Goal: Transaction & Acquisition: Purchase product/service

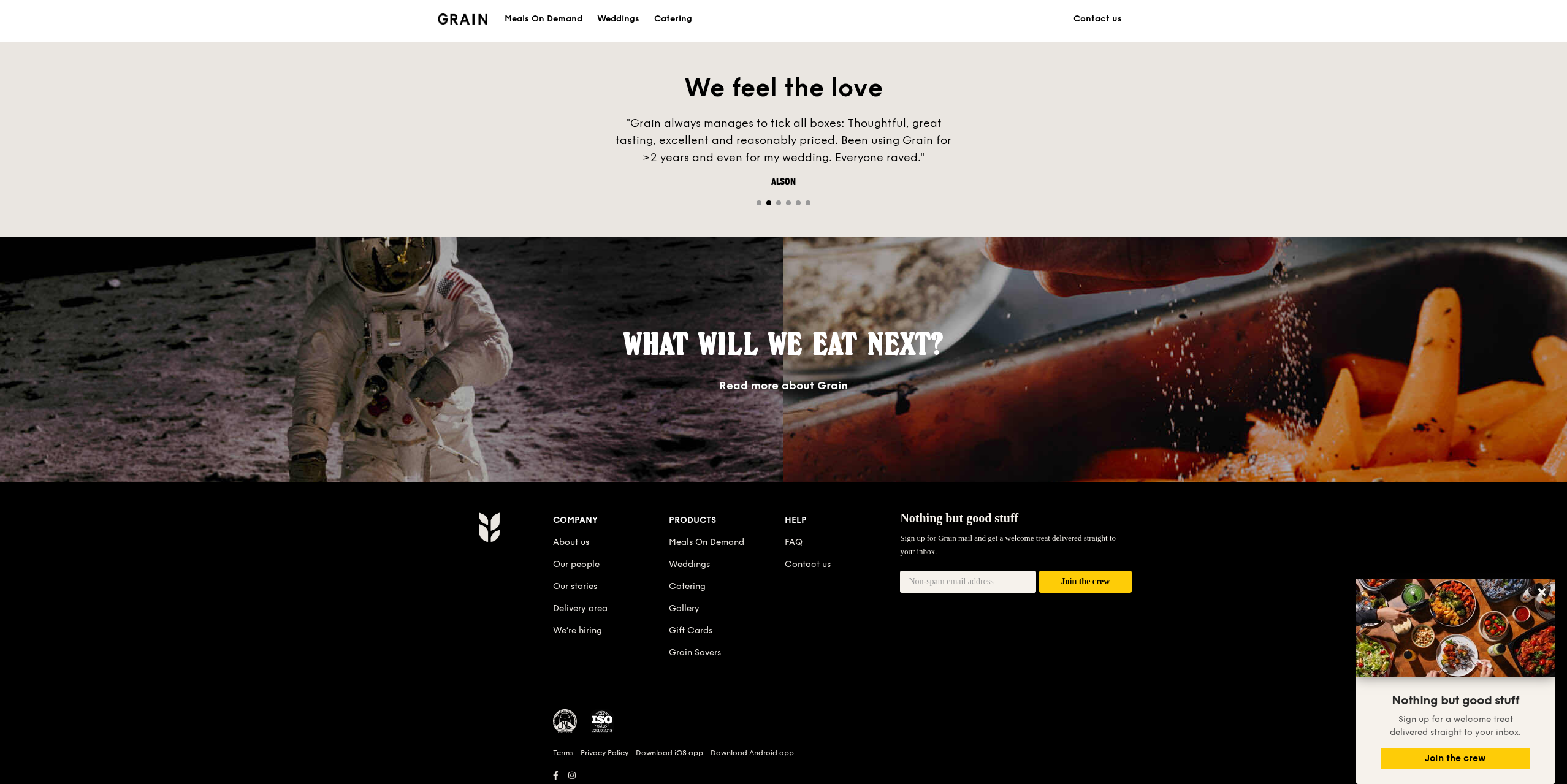
scroll to position [864, 0]
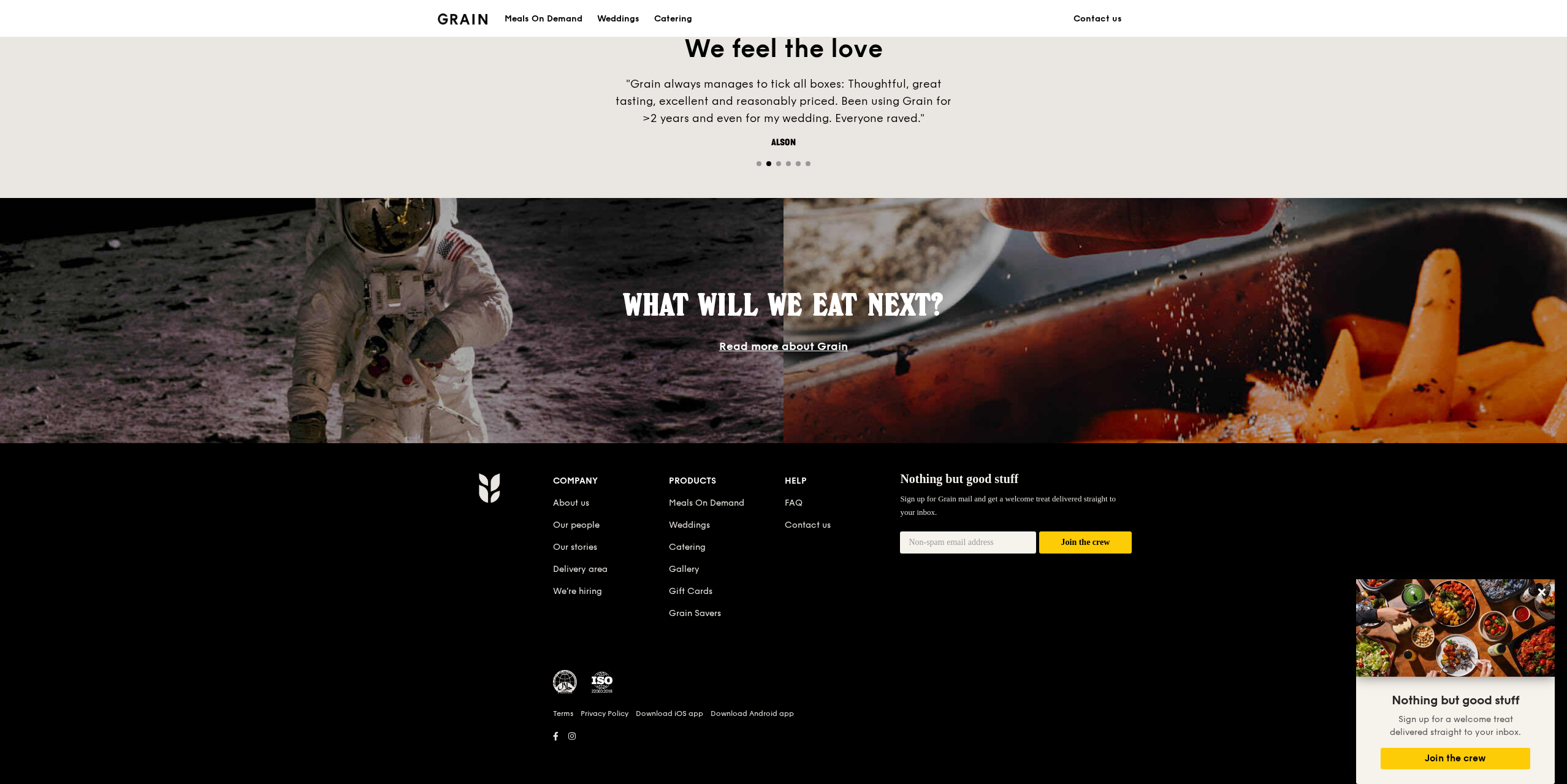
drag, startPoint x: 235, startPoint y: 563, endPoint x: 206, endPoint y: 530, distance: 43.9
click at [206, 530] on div "Company About us Our people Our stories Delivery area We’re hiring Products Mea…" at bounding box center [784, 613] width 1567 height 341
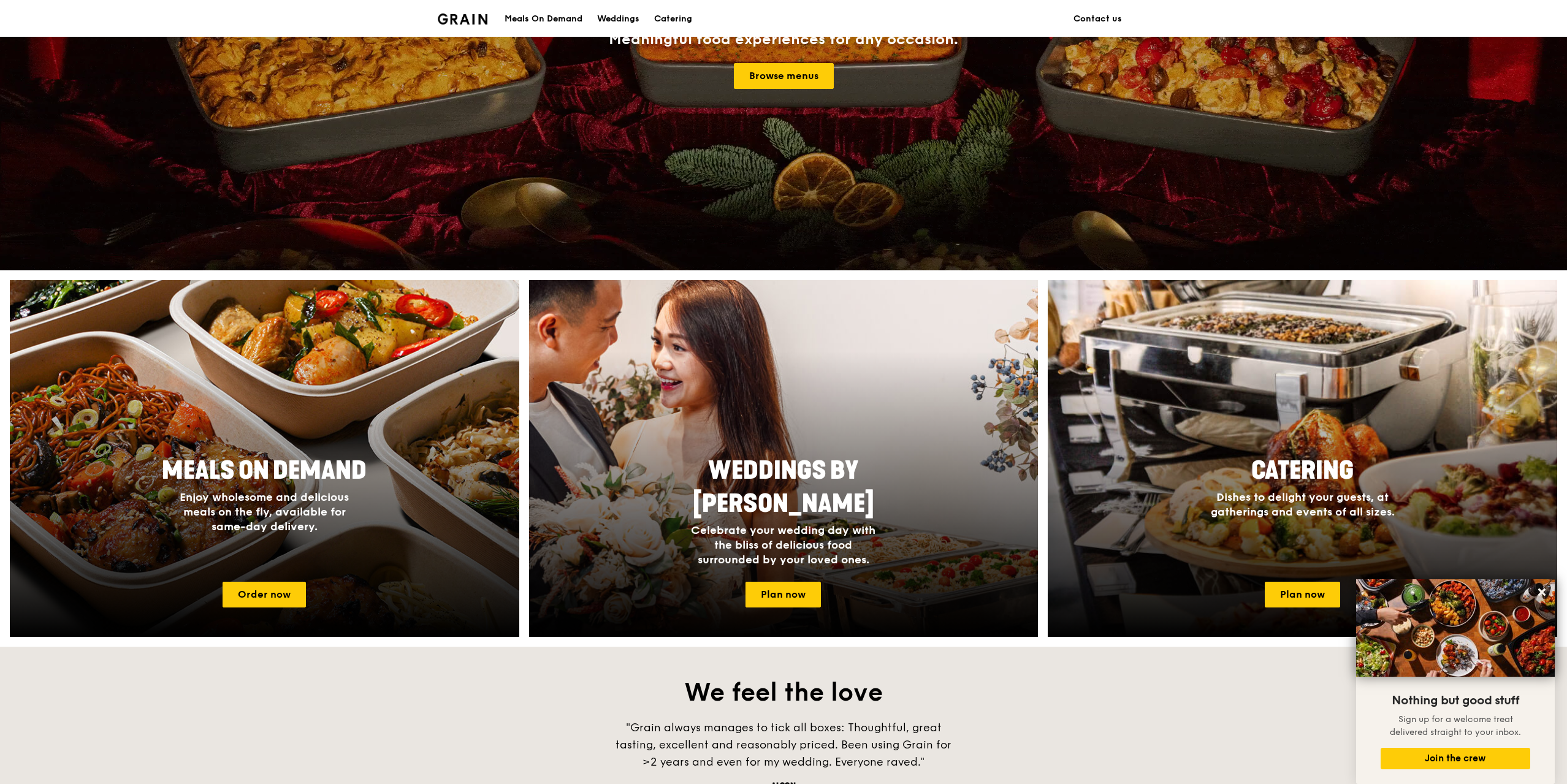
scroll to position [0, 0]
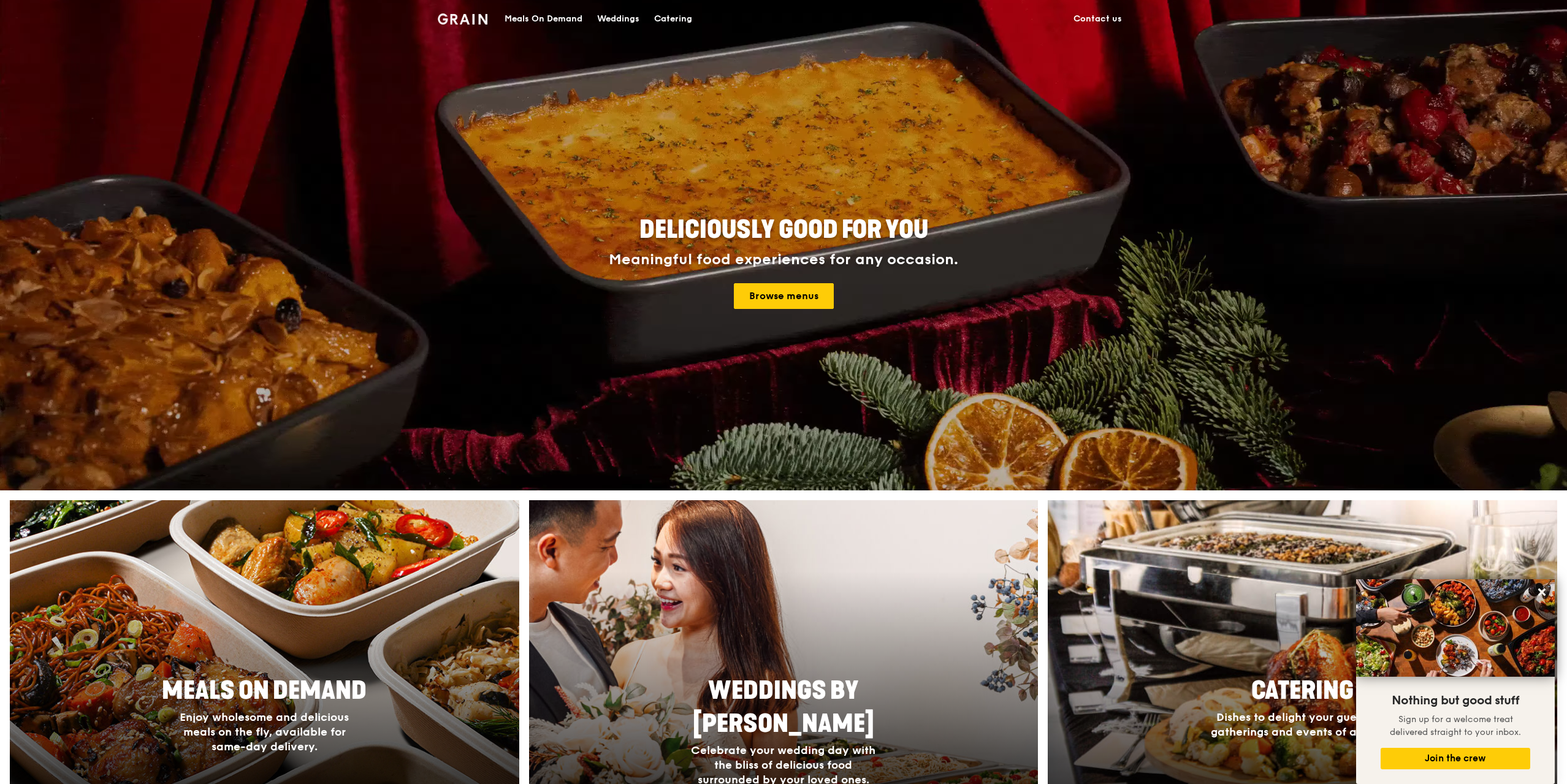
click at [550, 13] on div "Meals On Demand" at bounding box center [543, 19] width 78 height 37
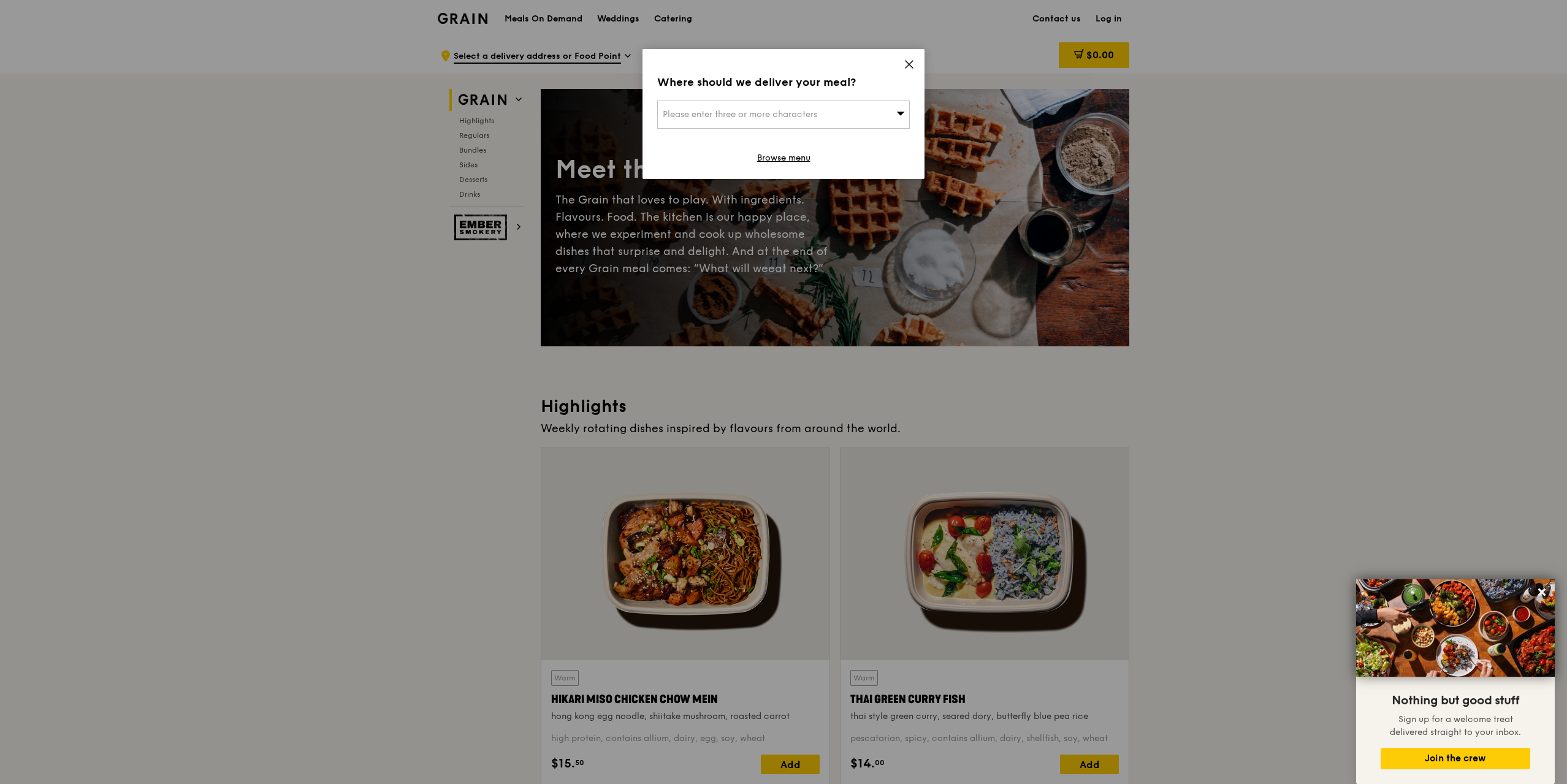
click at [916, 63] on div "Where should we deliver your meal? Please enter three or more characters Browse…" at bounding box center [784, 114] width 282 height 130
click at [911, 63] on icon at bounding box center [909, 64] width 8 height 8
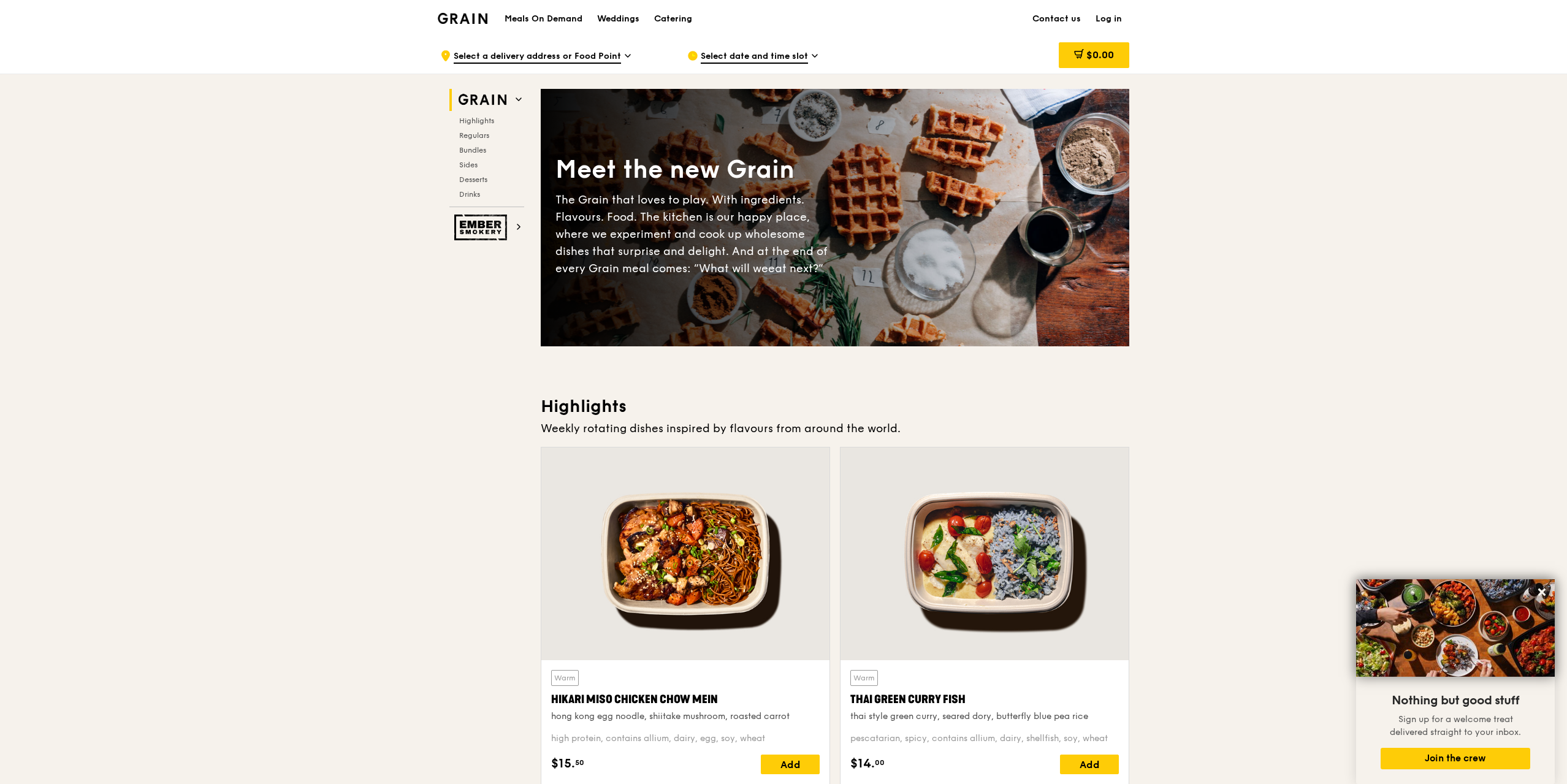
drag, startPoint x: 432, startPoint y: 417, endPoint x: 425, endPoint y: 413, distance: 8.1
click at [478, 20] on img at bounding box center [462, 18] width 50 height 11
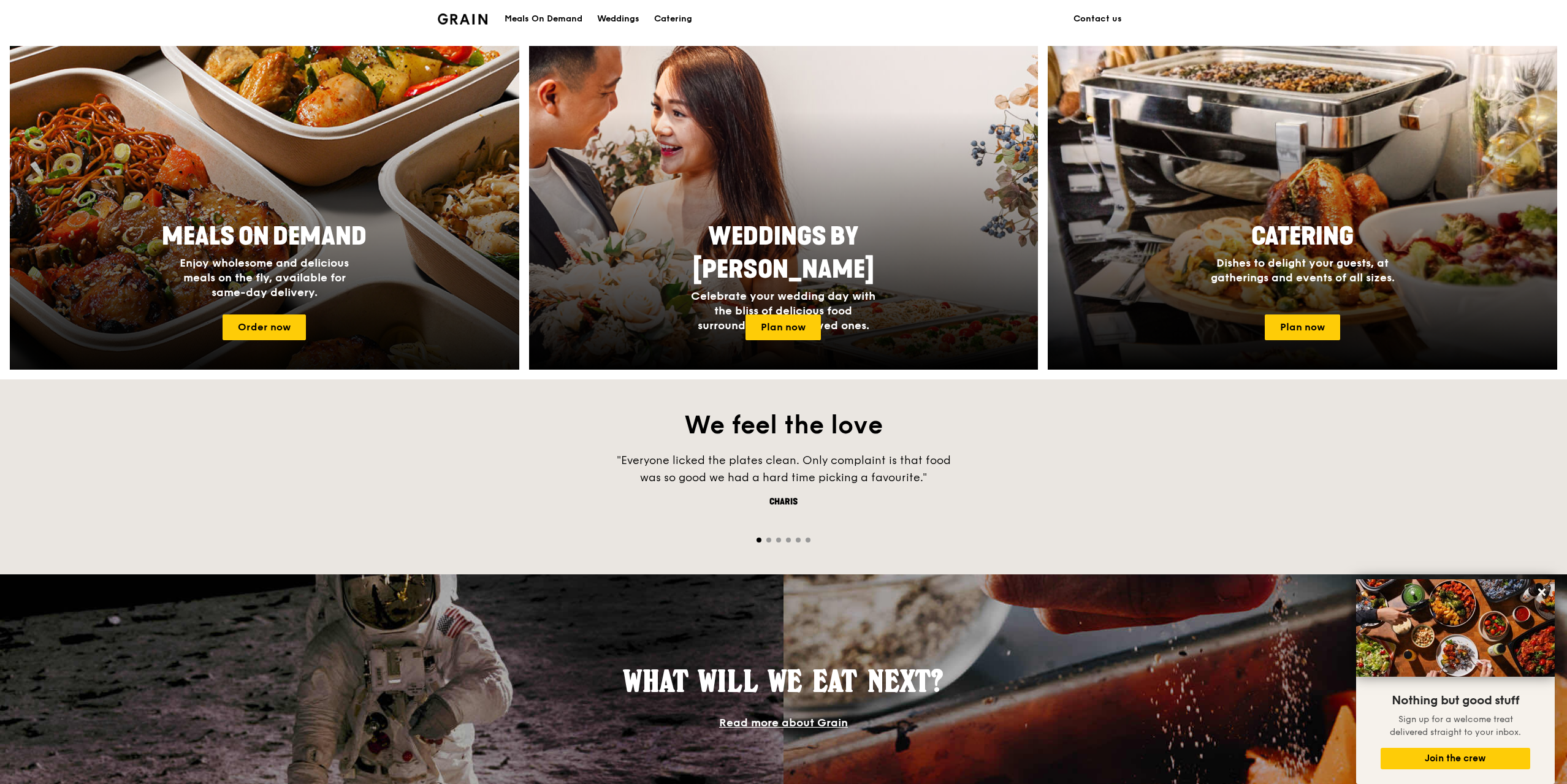
scroll to position [490, 0]
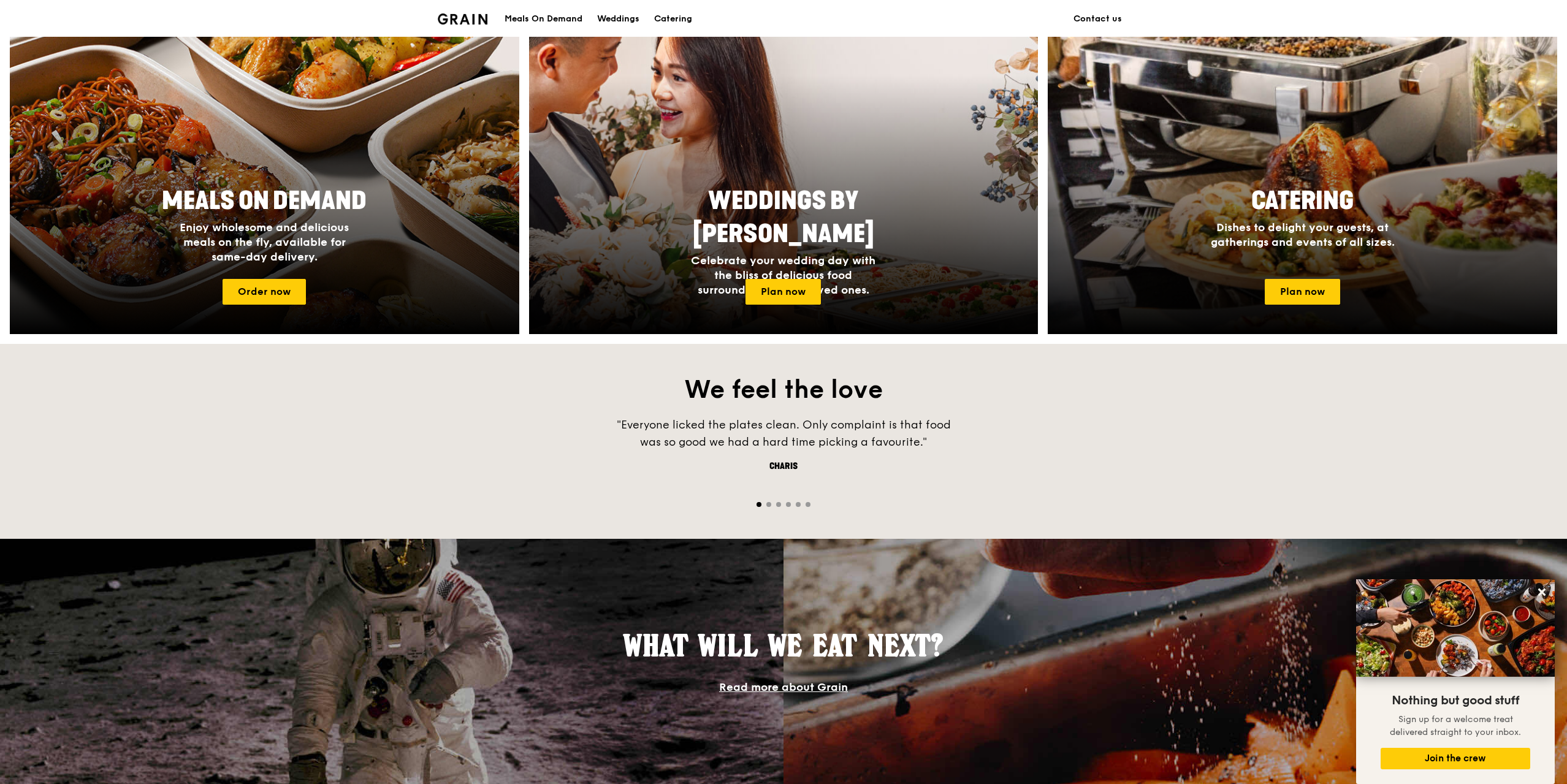
click at [767, 498] on div at bounding box center [784, 503] width 1567 height 11
click at [770, 501] on div at bounding box center [784, 503] width 1567 height 11
click at [770, 505] on span "Go to slide 2" at bounding box center [769, 505] width 5 height 5
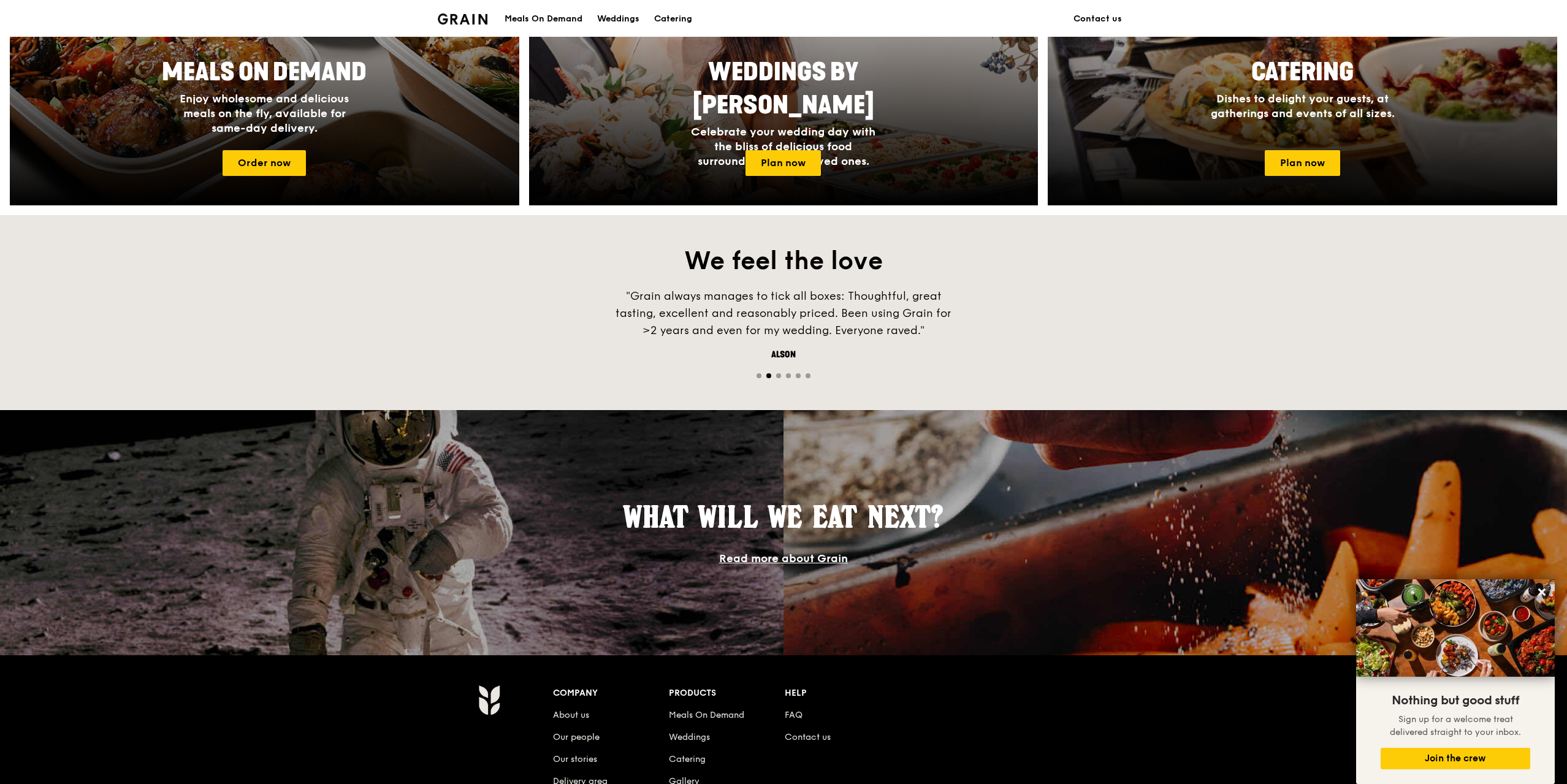
scroll to position [613, 0]
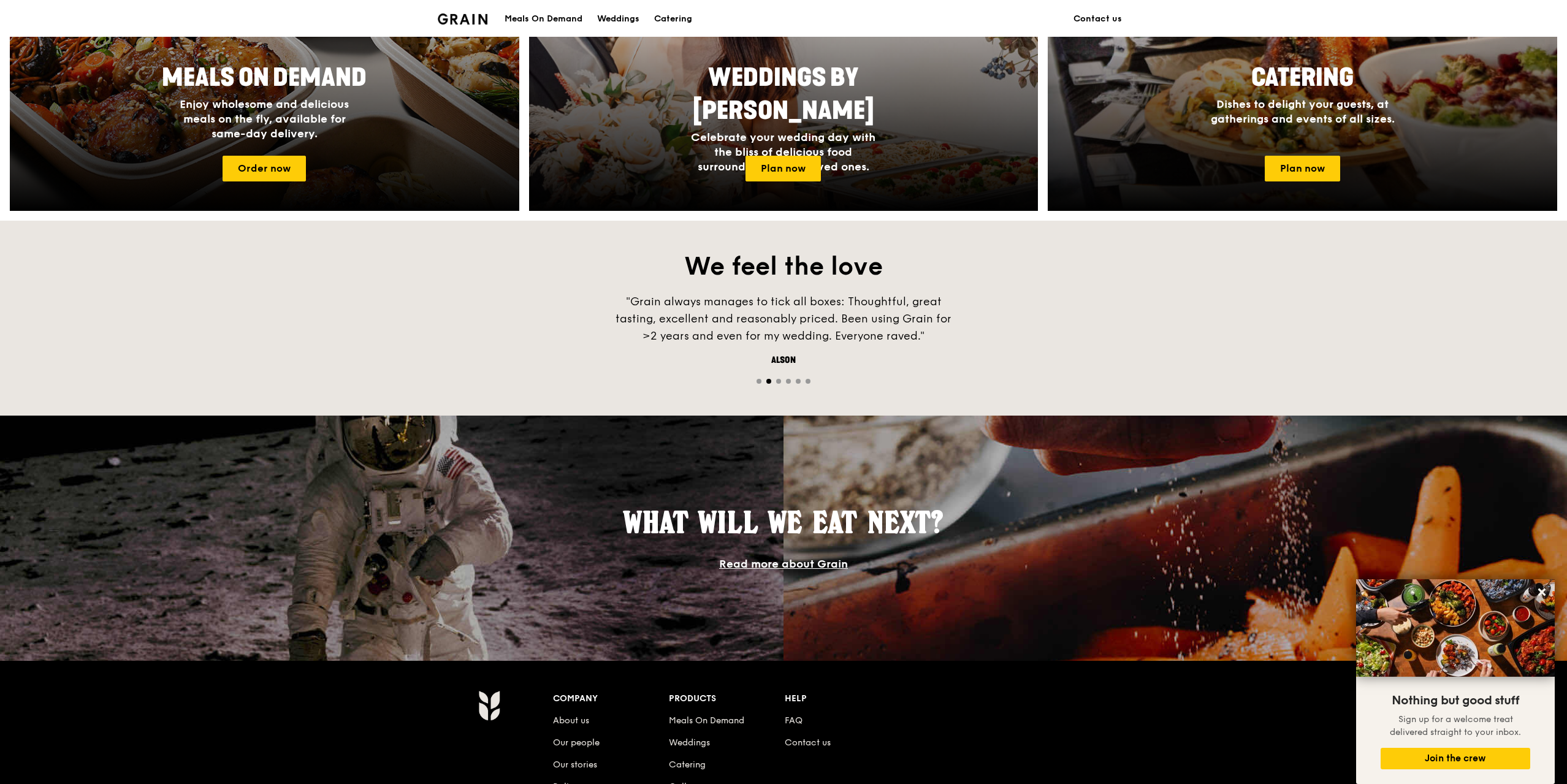
click at [742, 570] on link "Read more about Grain" at bounding box center [784, 563] width 129 height 13
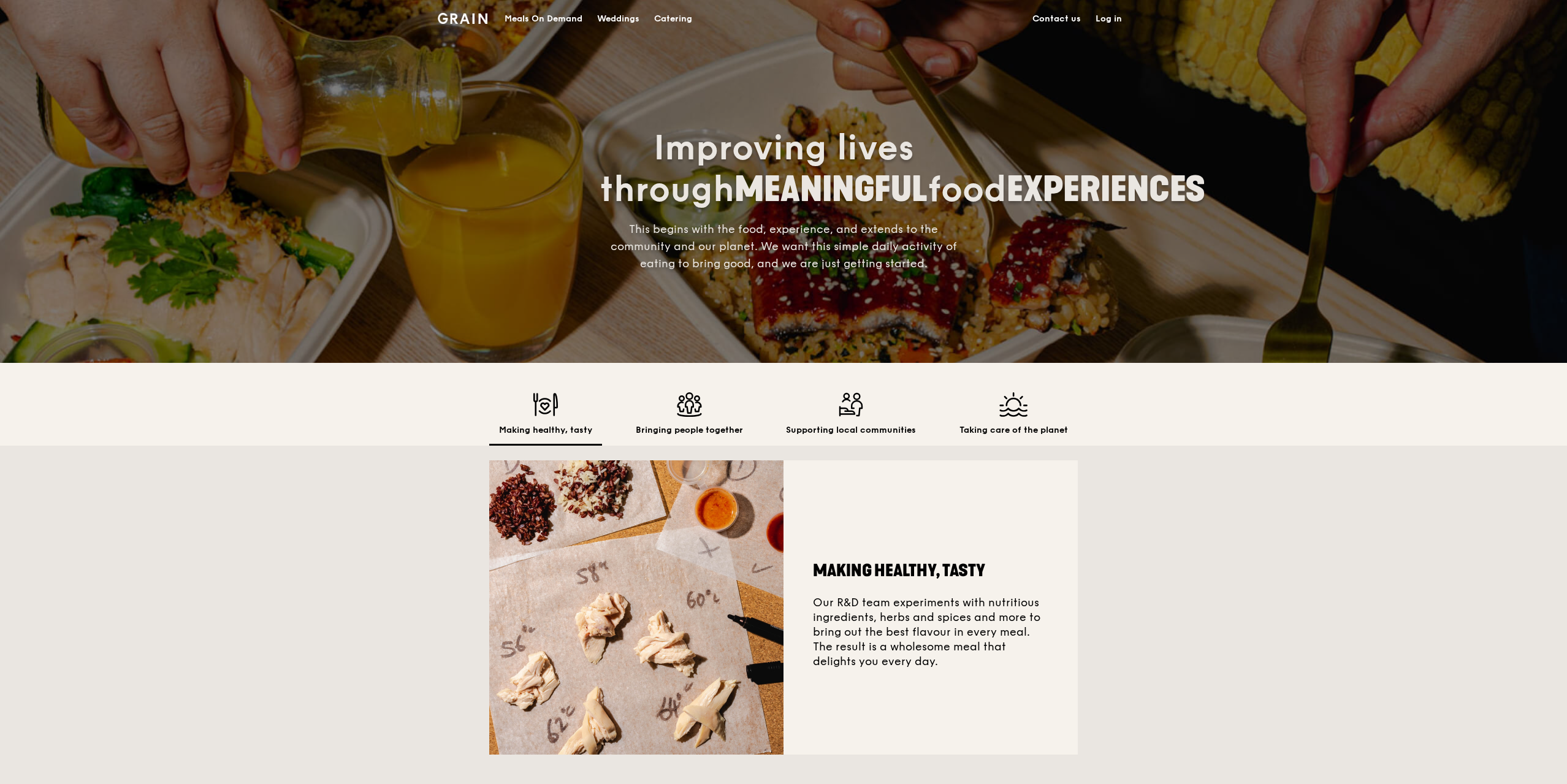
click at [691, 410] on img at bounding box center [689, 404] width 108 height 25
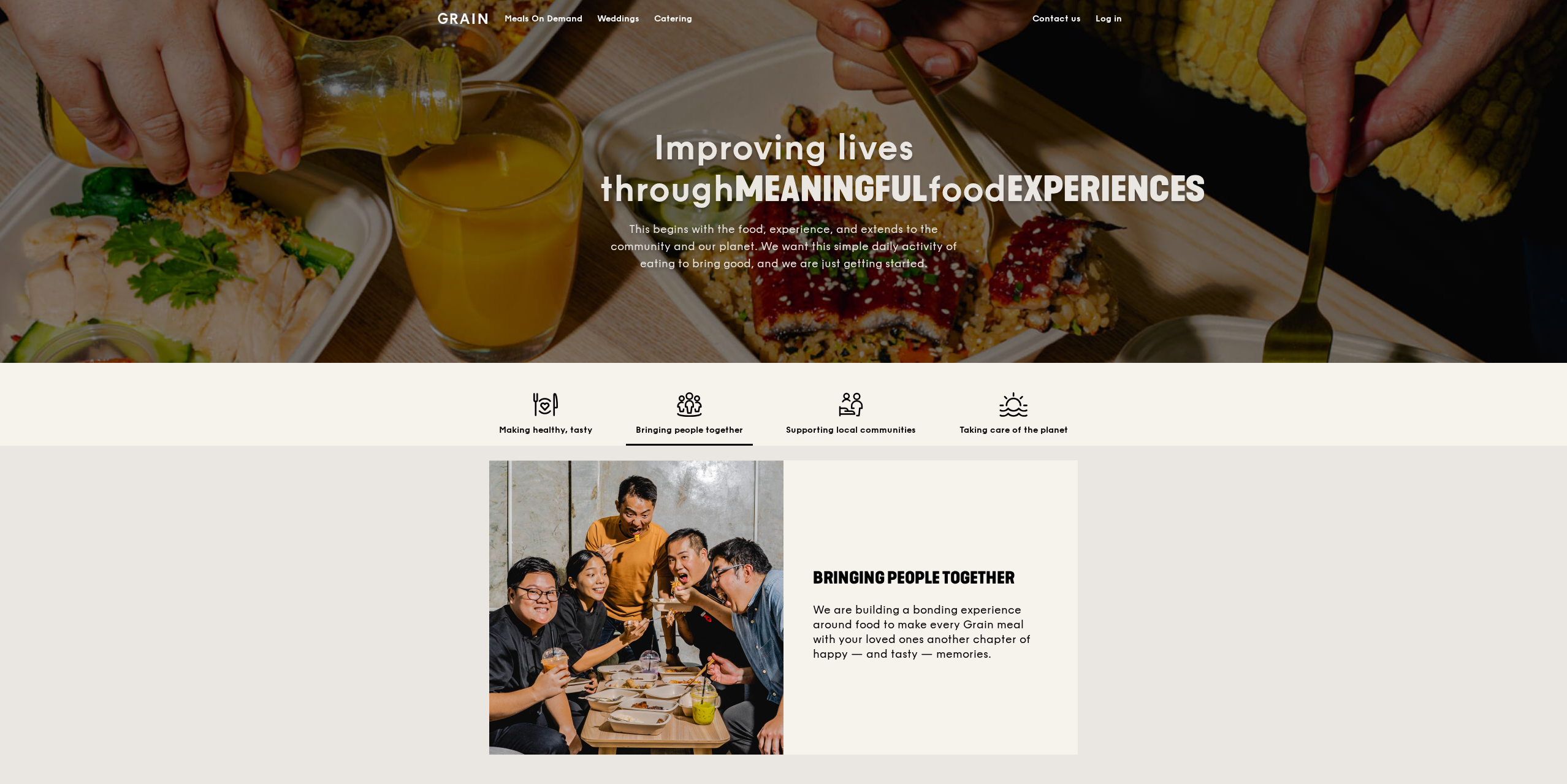
click at [831, 412] on img at bounding box center [851, 404] width 130 height 25
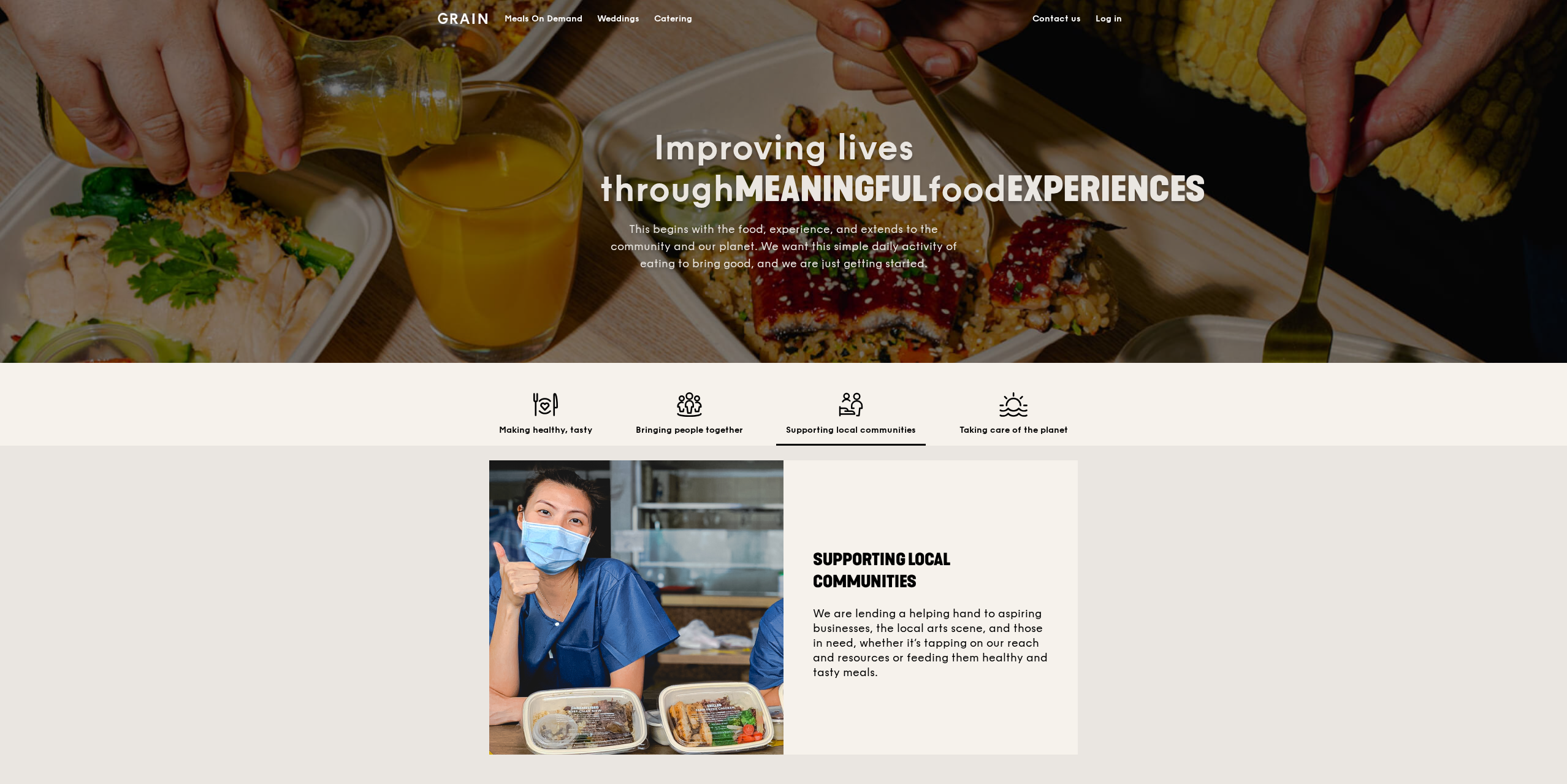
click at [1021, 418] on div "Taking care of the planet" at bounding box center [1014, 419] width 128 height 53
